Goal: Information Seeking & Learning: Find specific fact

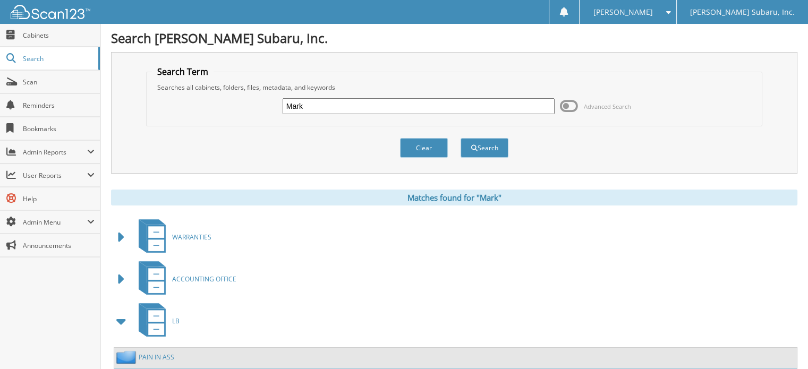
click at [320, 109] on input "Mark" at bounding box center [419, 106] width 272 height 16
click at [320, 108] on input "Mark" at bounding box center [419, 106] width 272 height 16
type input "[PERSON_NAME] drive"
click at [461, 138] on button "Search" at bounding box center [485, 148] width 48 height 20
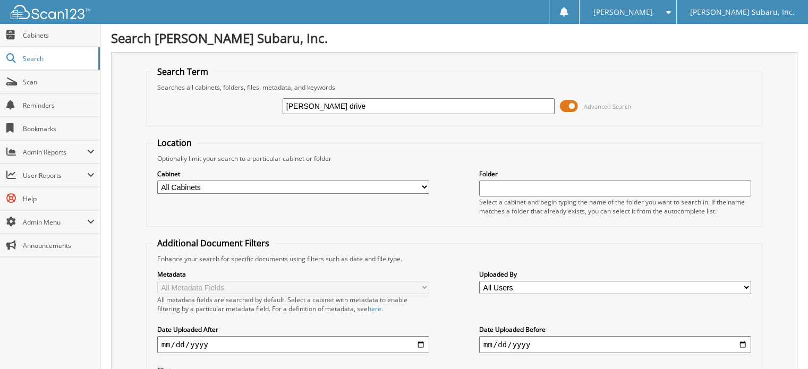
click at [571, 109] on span at bounding box center [569, 106] width 18 height 16
